Goal: Understand process/instructions: Learn about a topic

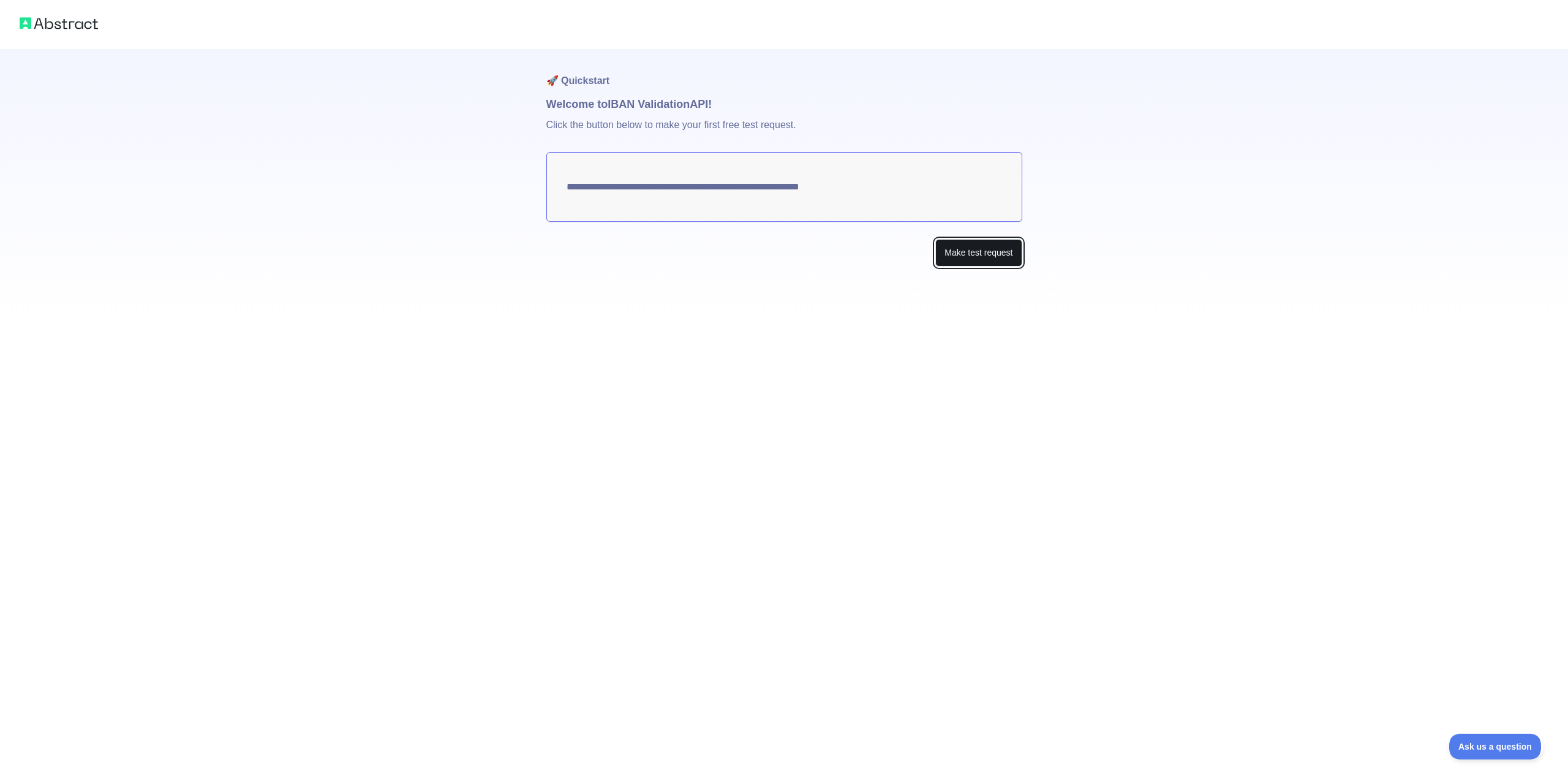
click at [978, 255] on button "Make test request" at bounding box center [978, 252] width 87 height 27
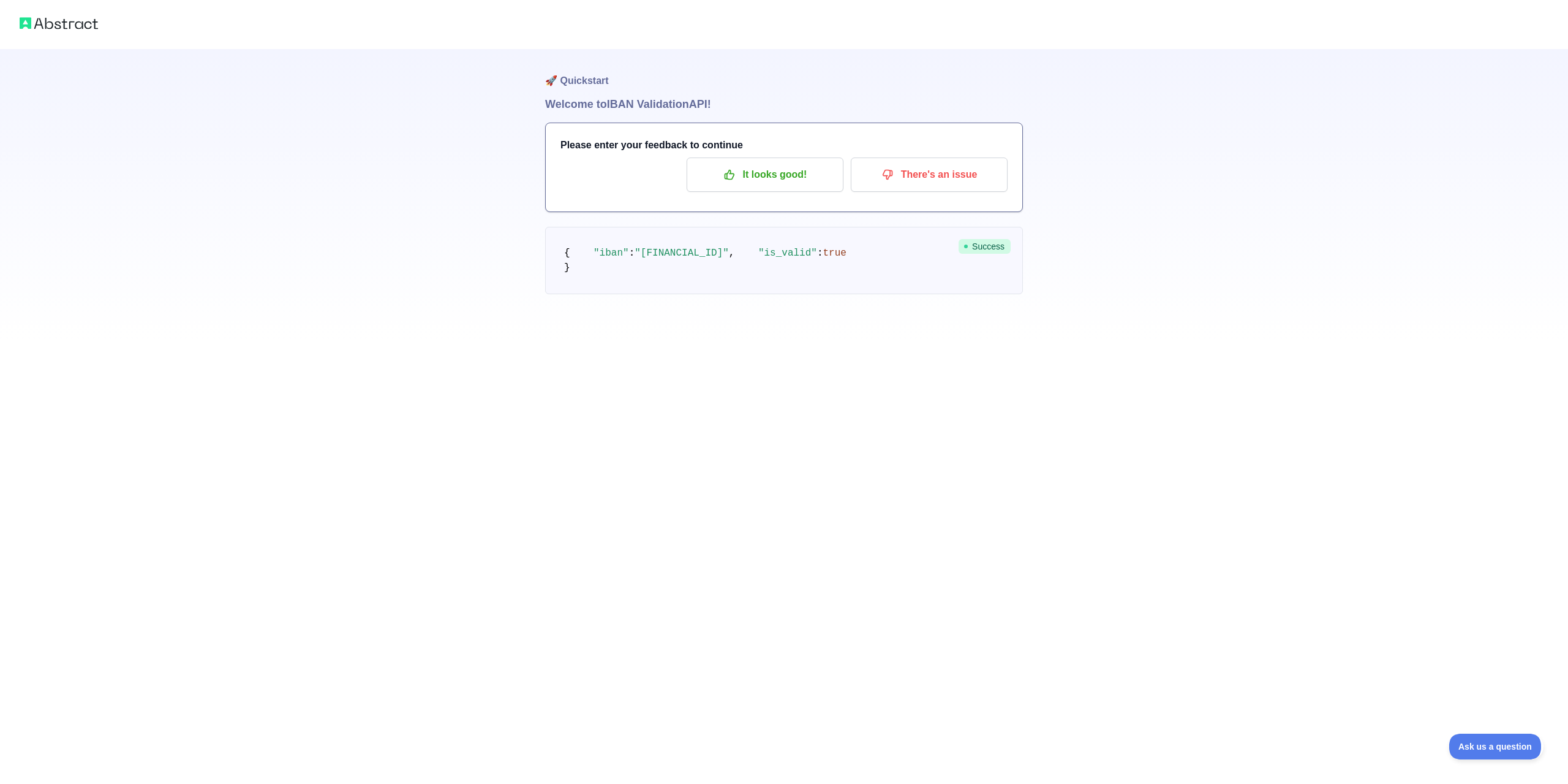
click at [66, 15] on img at bounding box center [59, 23] width 78 height 17
click at [636, 343] on div "🚀 Quickstart Welcome to IBAN Validation API! Please enter your feedback to cont…" at bounding box center [784, 195] width 478 height 294
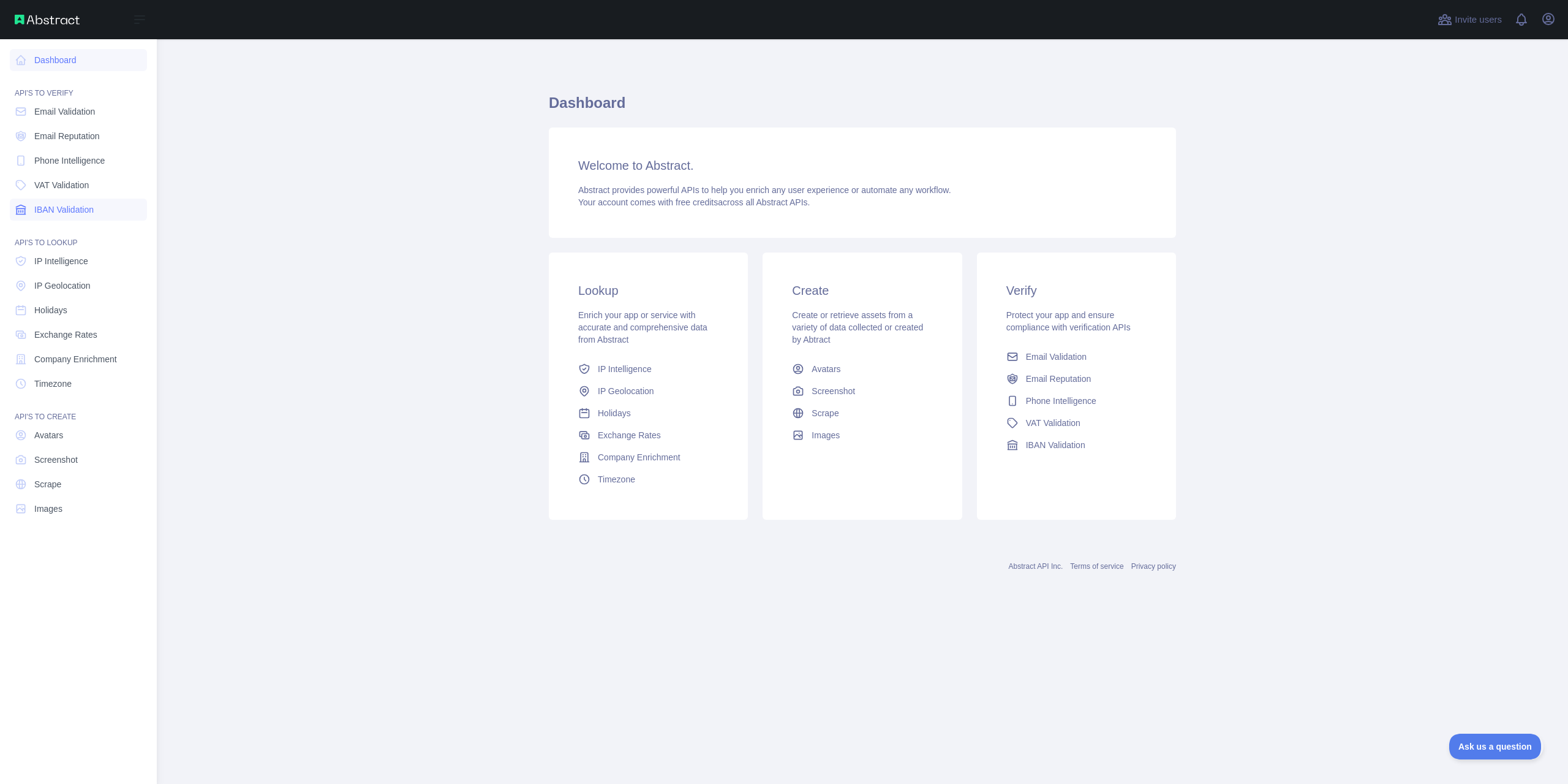
click at [52, 217] on link "IBAN Validation" at bounding box center [78, 209] width 137 height 22
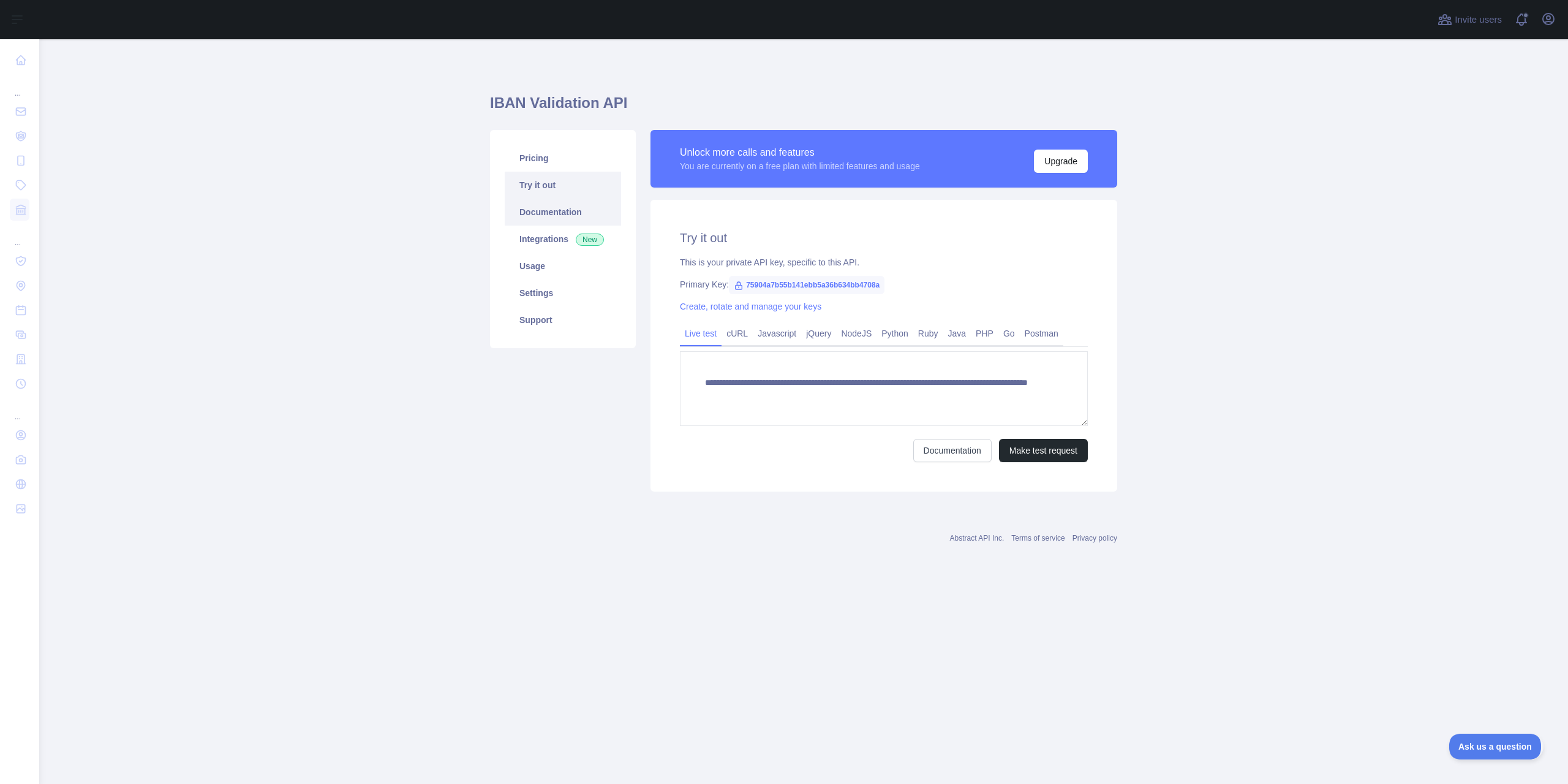
click at [549, 214] on link "Documentation" at bounding box center [562, 212] width 117 height 27
